Goal: Obtain resource: Download file/media

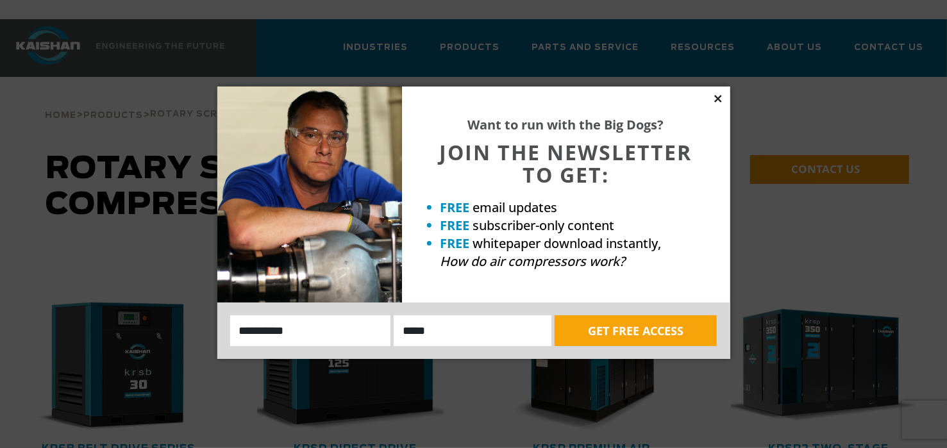
click at [717, 100] on icon at bounding box center [718, 99] width 12 height 12
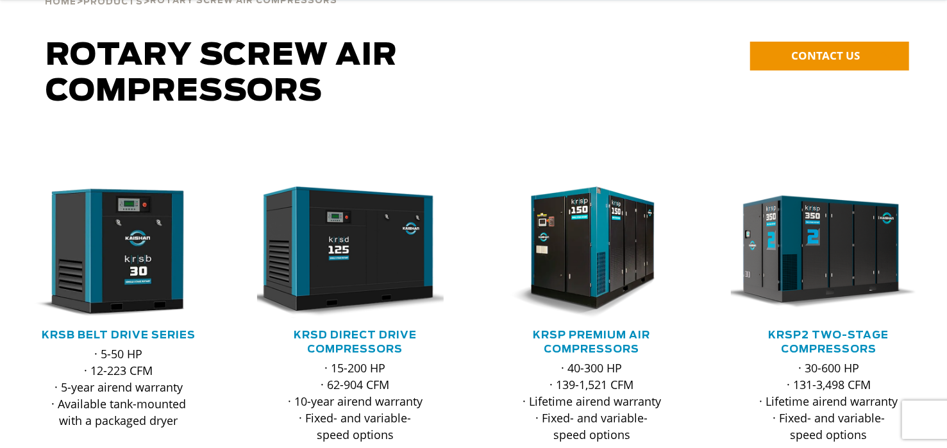
scroll to position [128, 0]
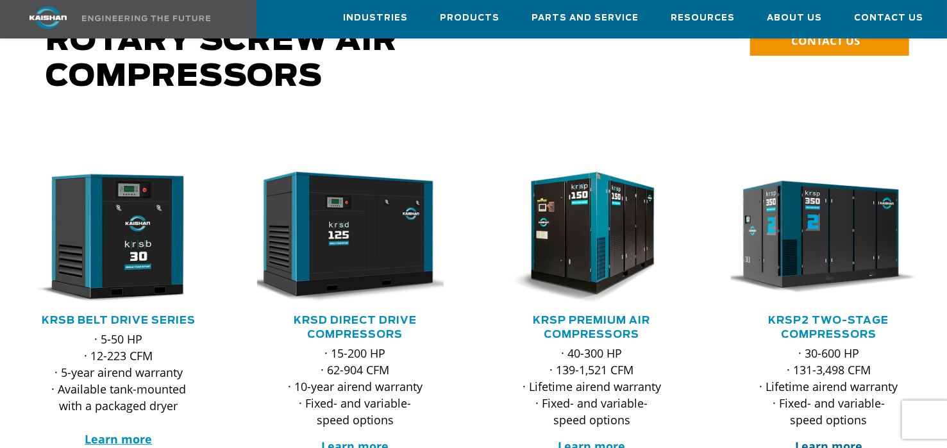
click at [842, 438] on strong "Learn more" at bounding box center [828, 445] width 67 height 15
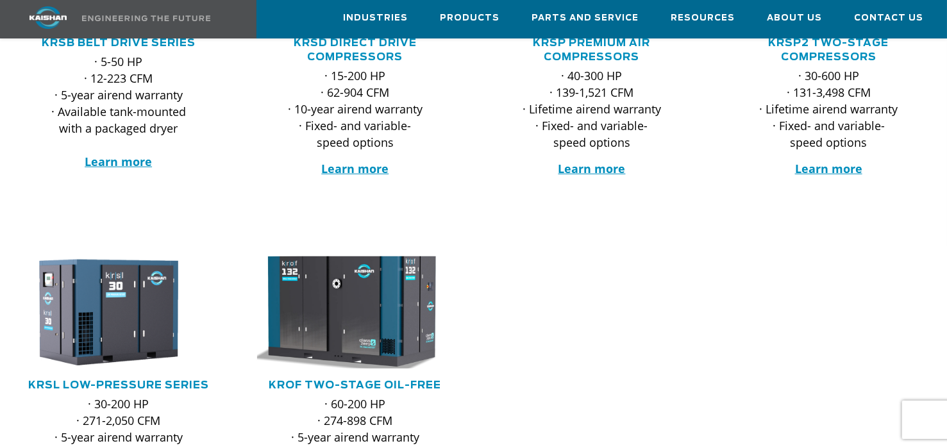
scroll to position [385, 0]
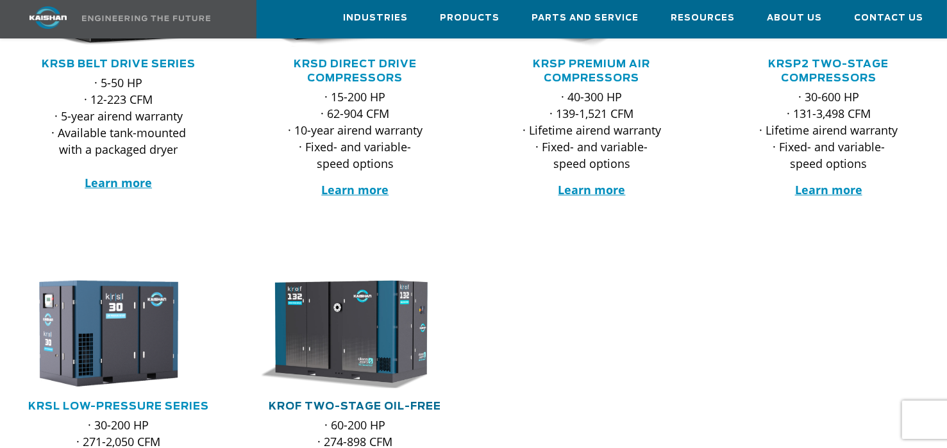
click at [347, 401] on link "KROF TWO-STAGE OIL-FREE" at bounding box center [355, 406] width 172 height 10
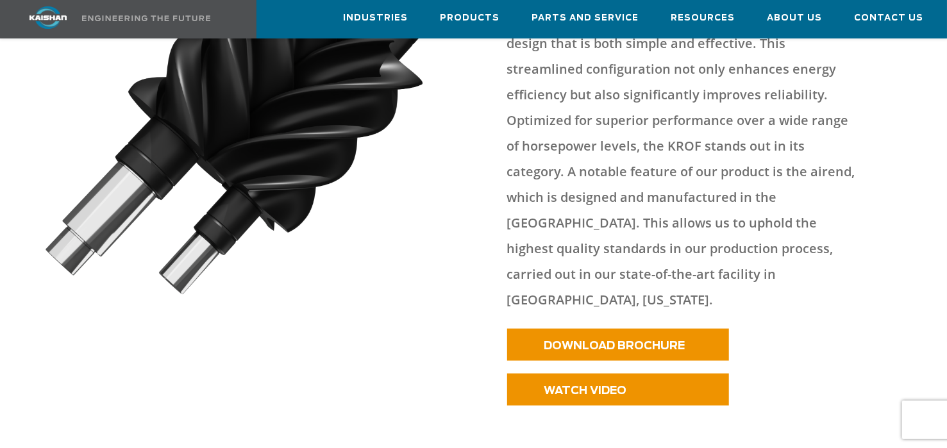
scroll to position [833, 0]
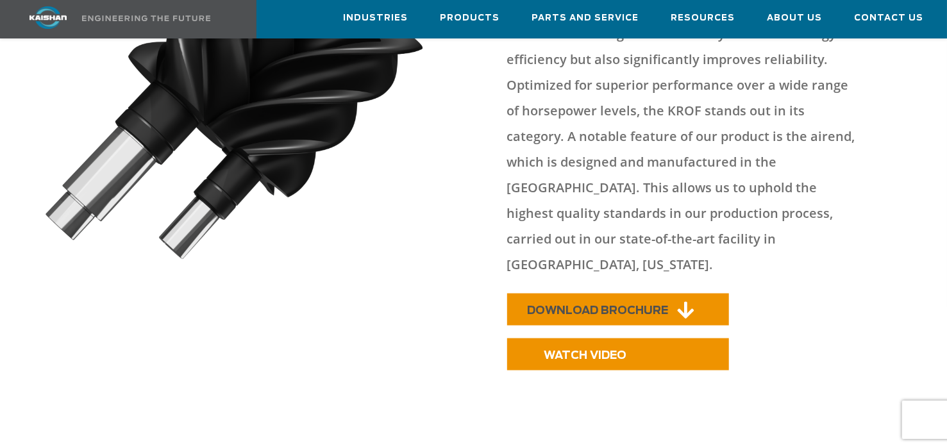
click at [579, 305] on span "DOWNLOAD BROCHURE" at bounding box center [597, 310] width 141 height 11
